Goal: Communication & Community: Answer question/provide support

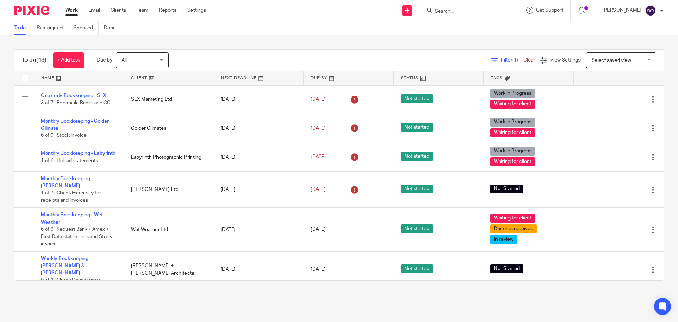
click at [269, 7] on form at bounding box center [471, 10] width 75 height 9
click at [269, 8] on form at bounding box center [471, 10] width 75 height 9
click at [269, 12] on input "Search" at bounding box center [466, 11] width 64 height 6
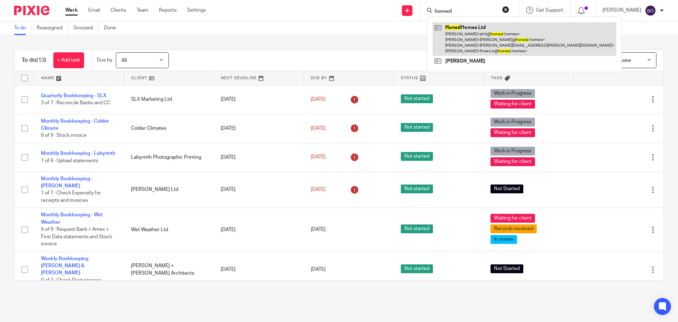
type input "honned"
click at [269, 36] on link at bounding box center [525, 39] width 184 height 34
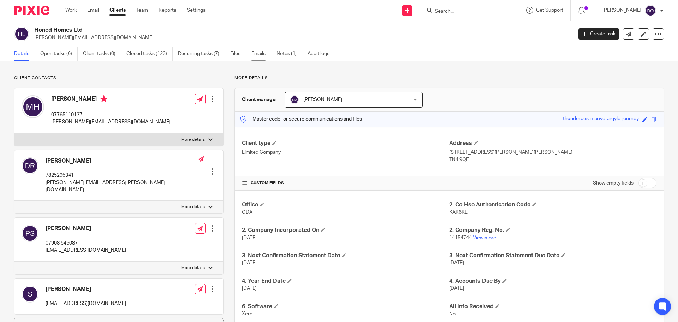
click at [261, 56] on link "Emails" at bounding box center [262, 54] width 20 height 14
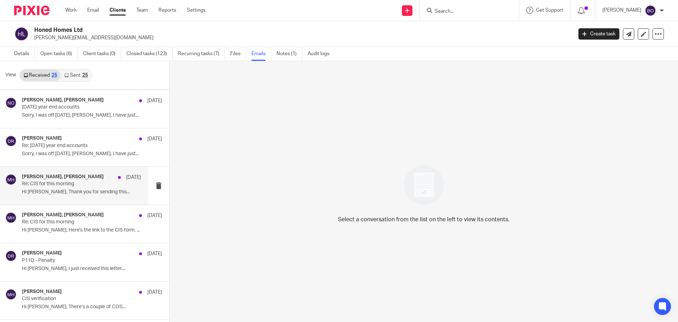
scroll to position [318, 0]
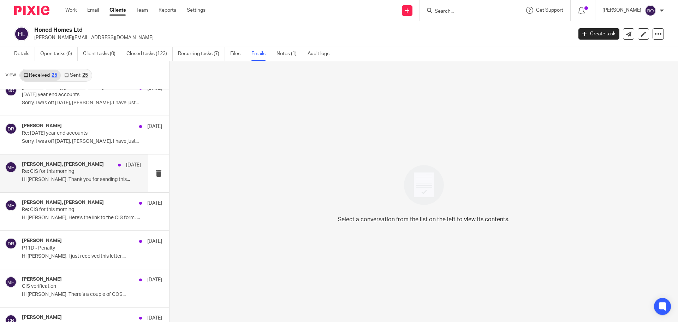
click at [87, 171] on p "Re: CIS for this morning" at bounding box center [69, 172] width 95 height 6
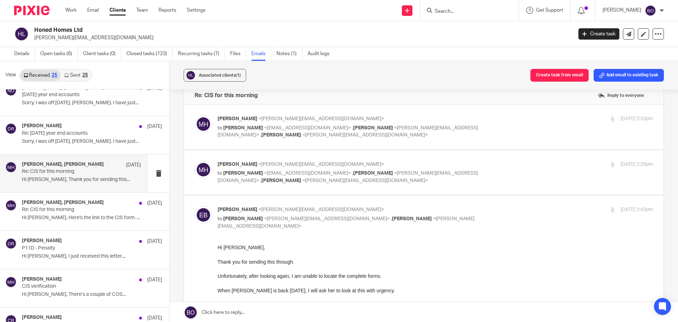
scroll to position [0, 0]
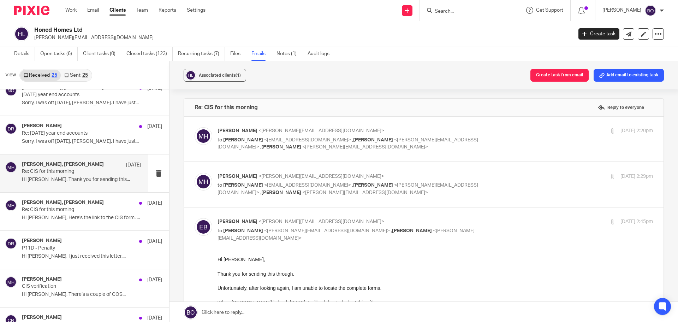
click at [247, 196] on label at bounding box center [424, 184] width 480 height 45
click at [195, 173] on input "checkbox" at bounding box center [194, 172] width 0 height 0
checkbox input "true"
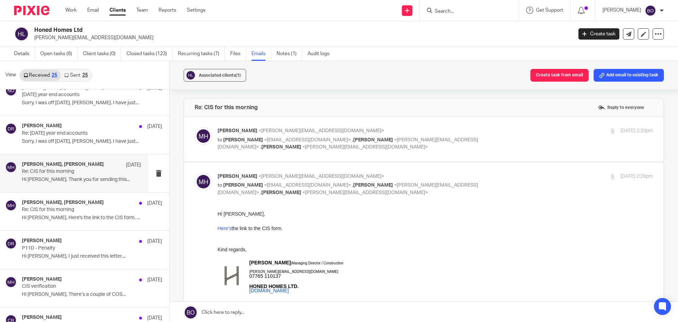
click at [302, 147] on span "<[PERSON_NAME][EMAIL_ADDRESS][DOMAIN_NAME]>" at bounding box center [365, 147] width 126 height 5
checkbox input "true"
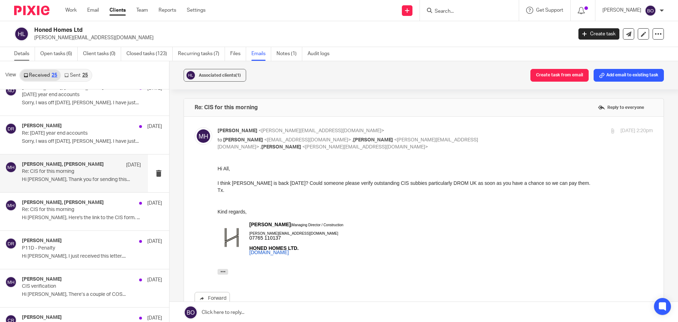
click at [18, 51] on link "Details" at bounding box center [24, 54] width 21 height 14
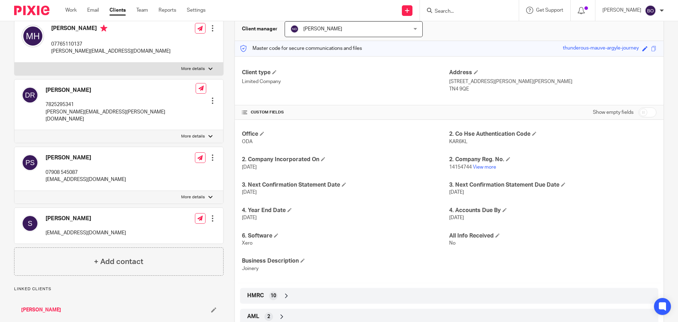
scroll to position [93, 0]
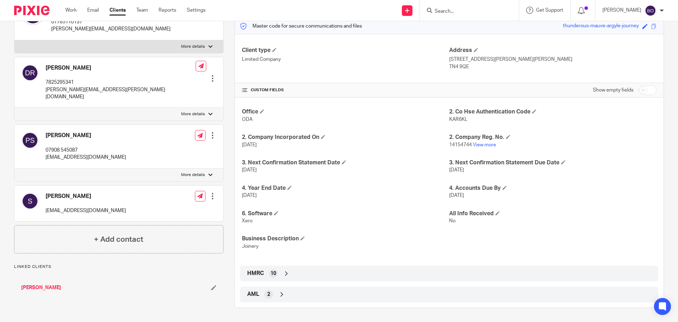
click at [283, 273] on icon at bounding box center [286, 273] width 7 height 7
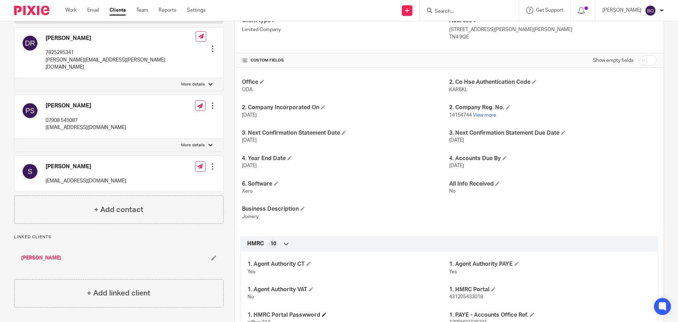
scroll to position [164, 0]
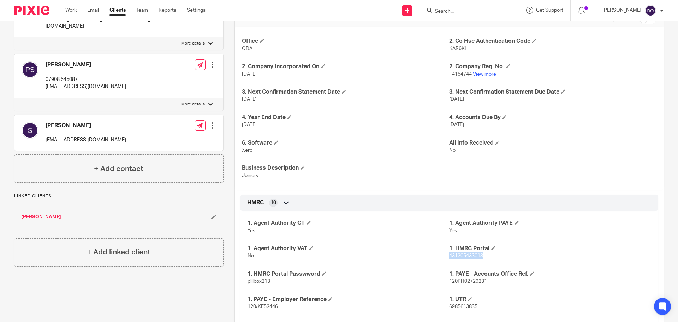
drag, startPoint x: 446, startPoint y: 258, endPoint x: 484, endPoint y: 260, distance: 37.9
click at [484, 260] on div "1. Agent Authority CT Yes 1. Agent Authority PAYE Yes 1. Agent Authority VAT No…" at bounding box center [449, 275] width 418 height 140
copy span "431205433018"
drag, startPoint x: 245, startPoint y: 282, endPoint x: 268, endPoint y: 282, distance: 23.0
click at [268, 282] on div "1. Agent Authority CT Yes 1. Agent Authority PAYE Yes 1. Agent Authority VAT No…" at bounding box center [449, 275] width 418 height 140
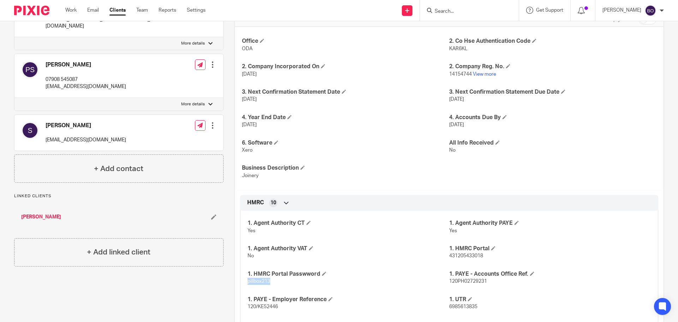
copy span "pillbox213"
drag, startPoint x: 480, startPoint y: 255, endPoint x: 446, endPoint y: 255, distance: 33.9
click at [450, 255] on span "431205433018" at bounding box center [467, 255] width 34 height 5
copy span "431205433018"
drag, startPoint x: 268, startPoint y: 282, endPoint x: 246, endPoint y: 284, distance: 22.0
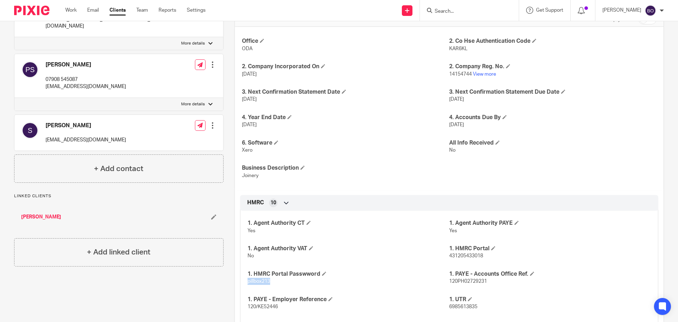
click at [248, 284] on span "pillbox213" at bounding box center [259, 281] width 23 height 5
copy span "pillbox213"
click at [479, 258] on span "431205433018" at bounding box center [467, 255] width 34 height 5
drag, startPoint x: 483, startPoint y: 257, endPoint x: 446, endPoint y: 256, distance: 37.1
click at [450, 256] on p "431205433018" at bounding box center [551, 255] width 202 height 7
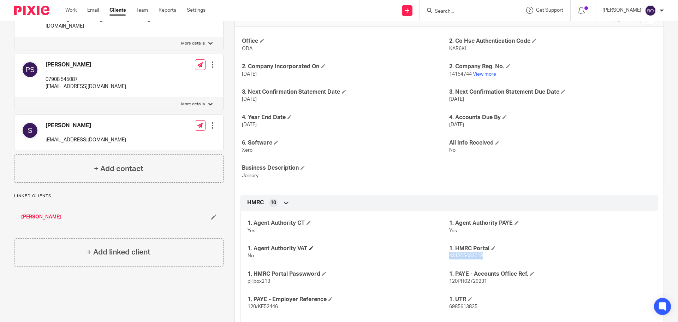
copy span "431205433018"
drag, startPoint x: 270, startPoint y: 282, endPoint x: 245, endPoint y: 283, distance: 24.8
click at [245, 283] on div "1. Agent Authority CT Yes 1. Agent Authority PAYE Yes 1. Agent Authority VAT No…" at bounding box center [449, 275] width 418 height 140
copy span "pillbox213"
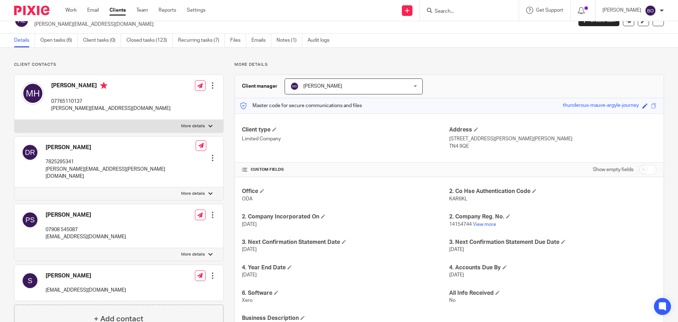
scroll to position [0, 0]
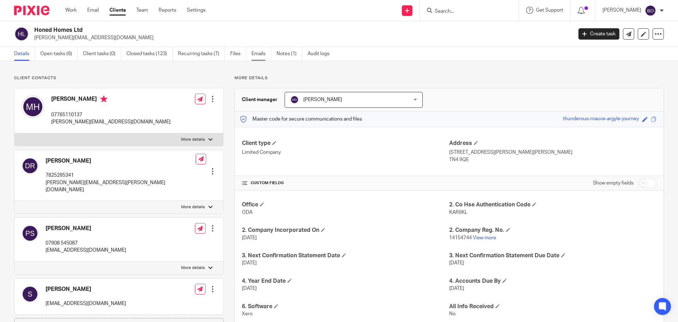
click at [255, 57] on link "Emails" at bounding box center [262, 54] width 20 height 14
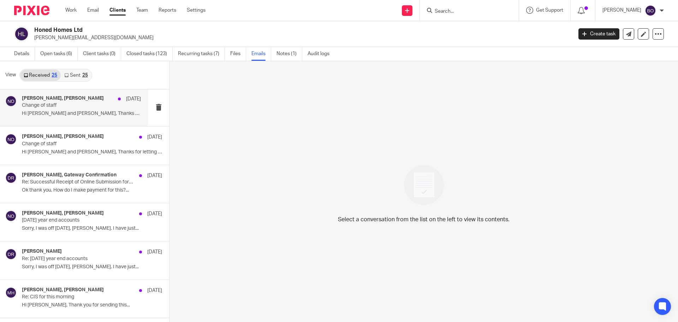
scroll to position [212, 0]
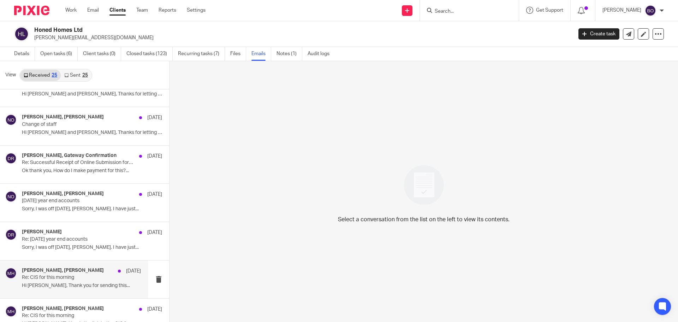
click at [62, 276] on p "Re: CIS for this morning" at bounding box center [69, 278] width 95 height 6
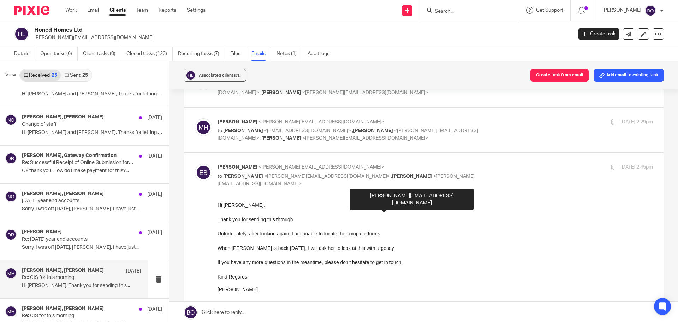
scroll to position [0, 0]
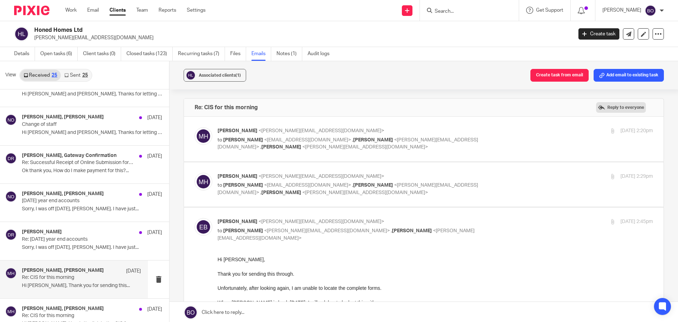
click at [607, 106] on label "Reply to everyone" at bounding box center [622, 107] width 50 height 11
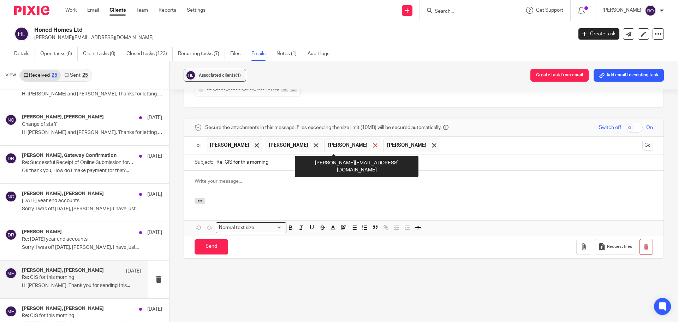
click at [373, 146] on span at bounding box center [375, 145] width 5 height 5
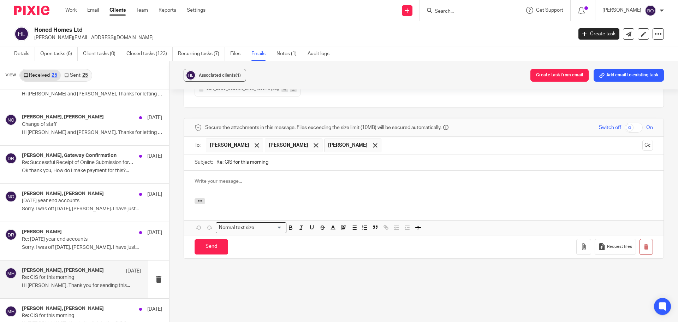
click at [230, 182] on p at bounding box center [424, 181] width 459 height 7
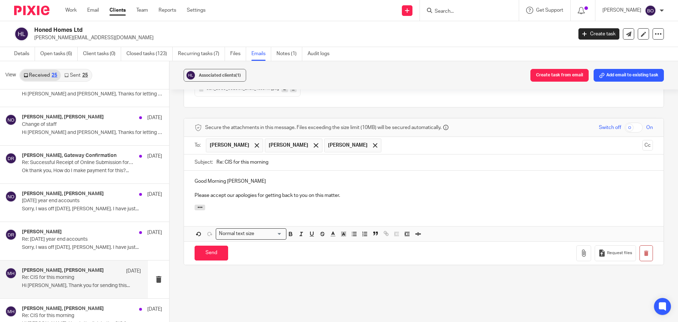
click at [350, 195] on p "Please accept our apologies for getting back to you on this matter." at bounding box center [424, 195] width 459 height 7
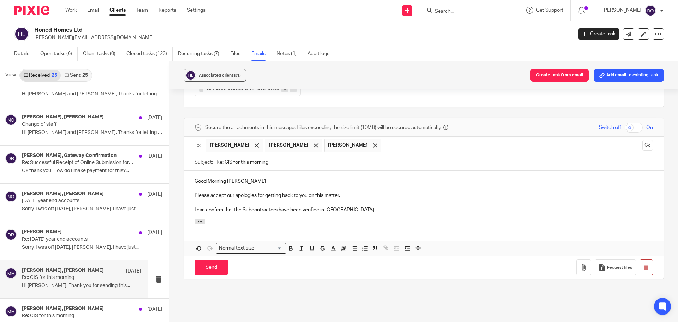
click at [276, 209] on p "I can confirm that the Subcontractors have been verified in [GEOGRAPHIC_DATA]." at bounding box center [424, 209] width 459 height 7
click at [381, 207] on p "I can confirm that the Subcontractors listed in [GEOGRAPHIC_DATA] have been ver…" at bounding box center [424, 209] width 459 height 7
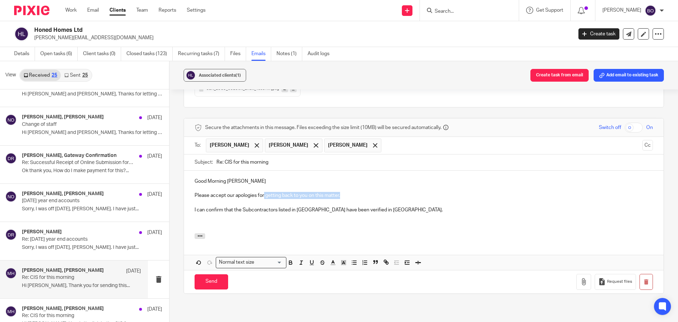
drag, startPoint x: 341, startPoint y: 196, endPoint x: 263, endPoint y: 196, distance: 77.7
click at [263, 196] on p "Please accept our apologies for getting back to you on this matter." at bounding box center [424, 195] width 459 height 7
click at [383, 209] on p "I can confirm that the Subcontractors listed in [GEOGRAPHIC_DATA] have been ver…" at bounding box center [424, 209] width 459 height 7
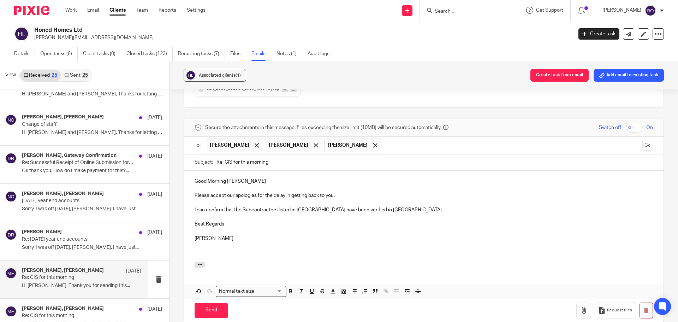
scroll to position [383, 0]
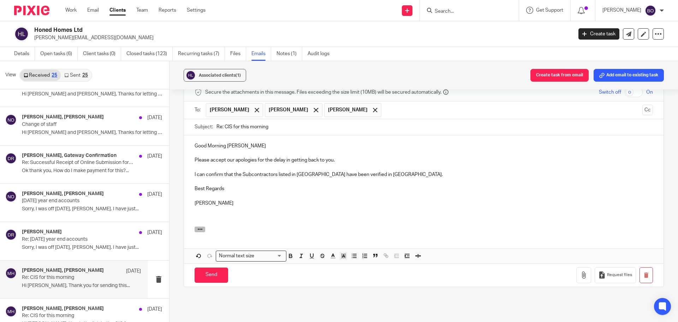
click at [198, 228] on icon "button" at bounding box center [200, 229] width 5 height 5
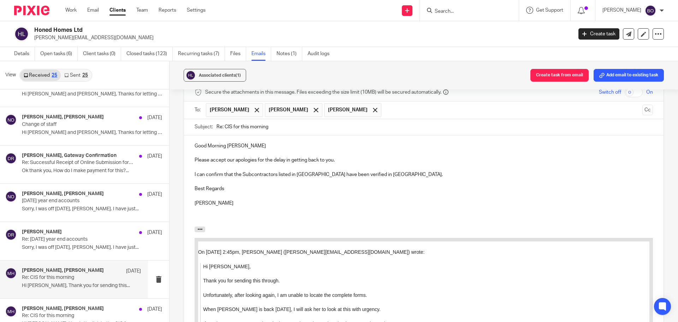
click at [287, 192] on p "Best Regards" at bounding box center [424, 188] width 459 height 7
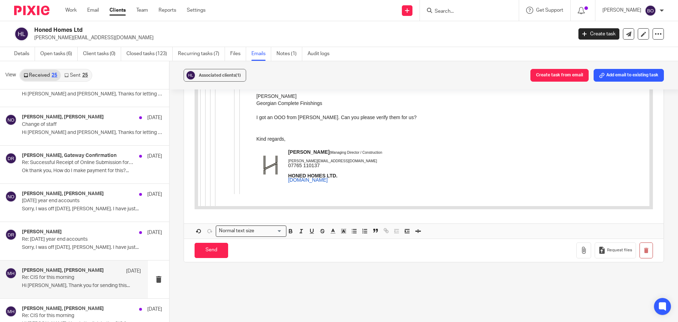
scroll to position [1394, 0]
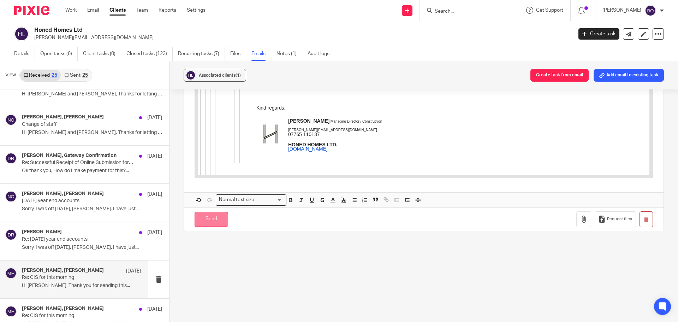
click at [206, 221] on input "Send" at bounding box center [212, 219] width 34 height 15
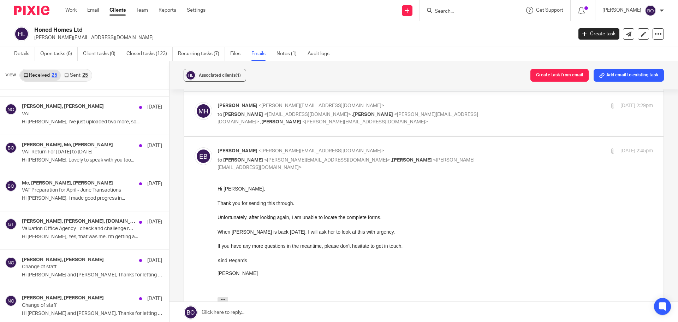
scroll to position [0, 0]
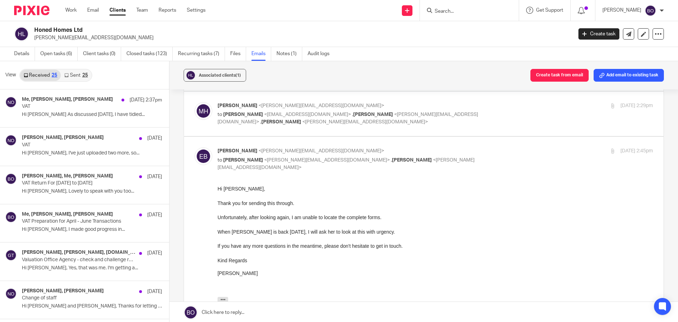
click at [73, 75] on link "Sent 25" at bounding box center [76, 75] width 30 height 11
